Goal: Information Seeking & Learning: Learn about a topic

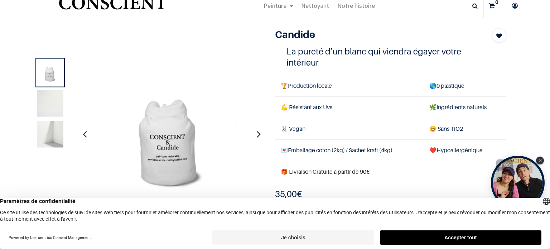
scroll to position [28, 0]
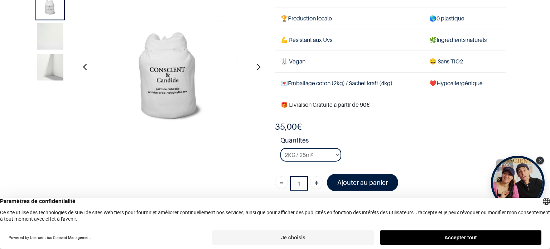
scroll to position [47, 0]
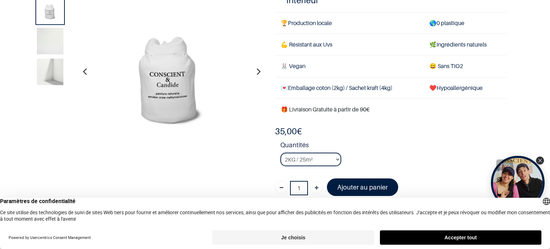
scroll to position [52, 0]
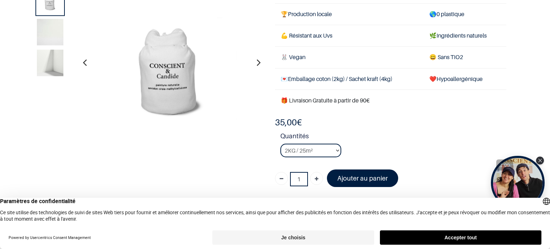
scroll to position [57, 0]
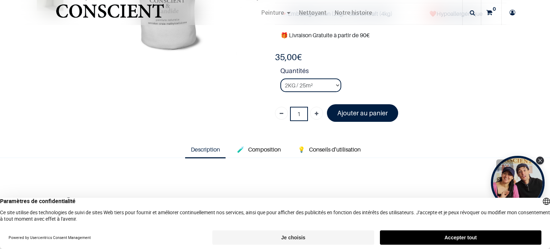
scroll to position [140, 0]
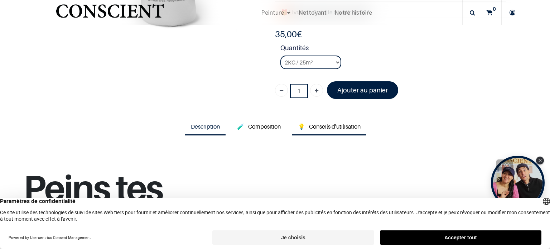
click at [314, 124] on span "Conseils d'utilisation" at bounding box center [335, 126] width 52 height 7
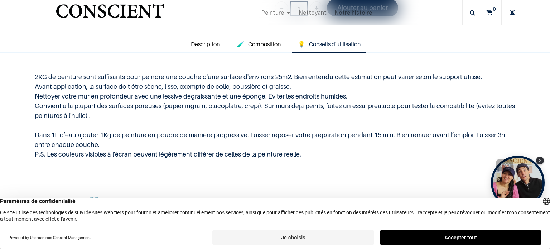
scroll to position [221, 0]
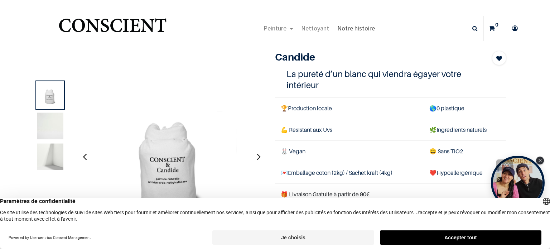
click at [352, 29] on span "Notre histoire" at bounding box center [356, 28] width 38 height 8
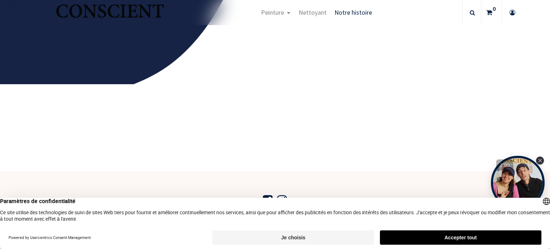
scroll to position [1166, 0]
